Goal: Task Accomplishment & Management: Complete application form

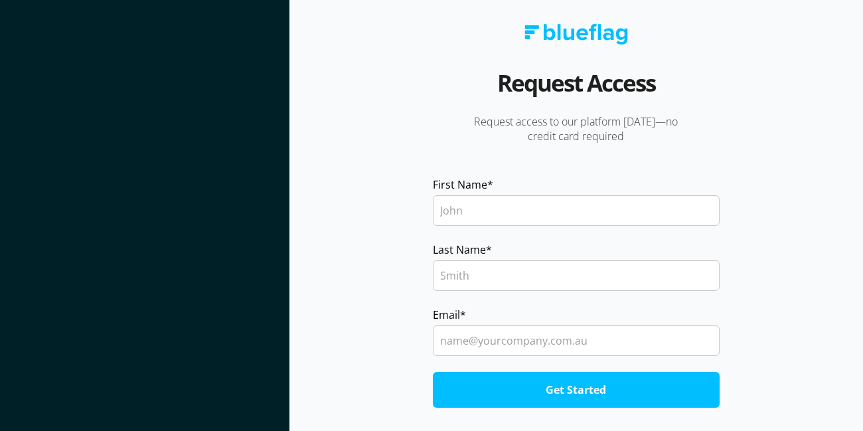
drag, startPoint x: 493, startPoint y: 210, endPoint x: 492, endPoint y: 216, distance: 6.8
click at [491, 214] on input "First Name *" at bounding box center [576, 210] width 287 height 31
type input "Ahsan"
type input "Nazer"
paste input "[EMAIL_ADDRESS][DOMAIN_NAME]"
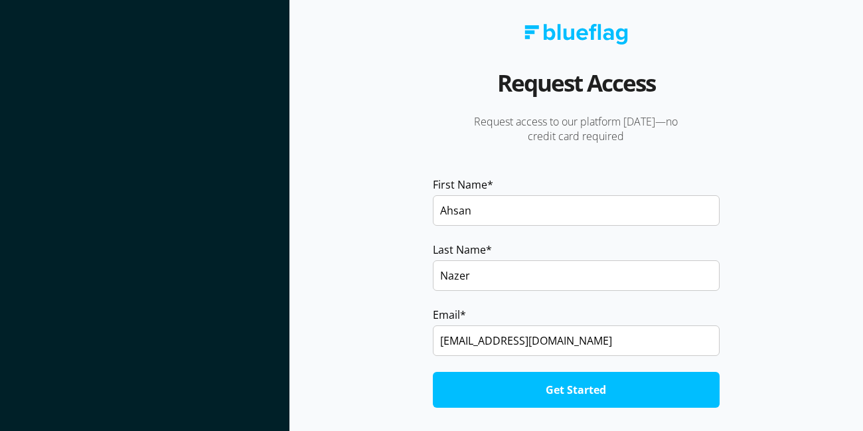
type input "[EMAIL_ADDRESS][DOMAIN_NAME]"
click at [511, 379] on input "Get Started" at bounding box center [576, 390] width 287 height 36
